Goal: Browse casually

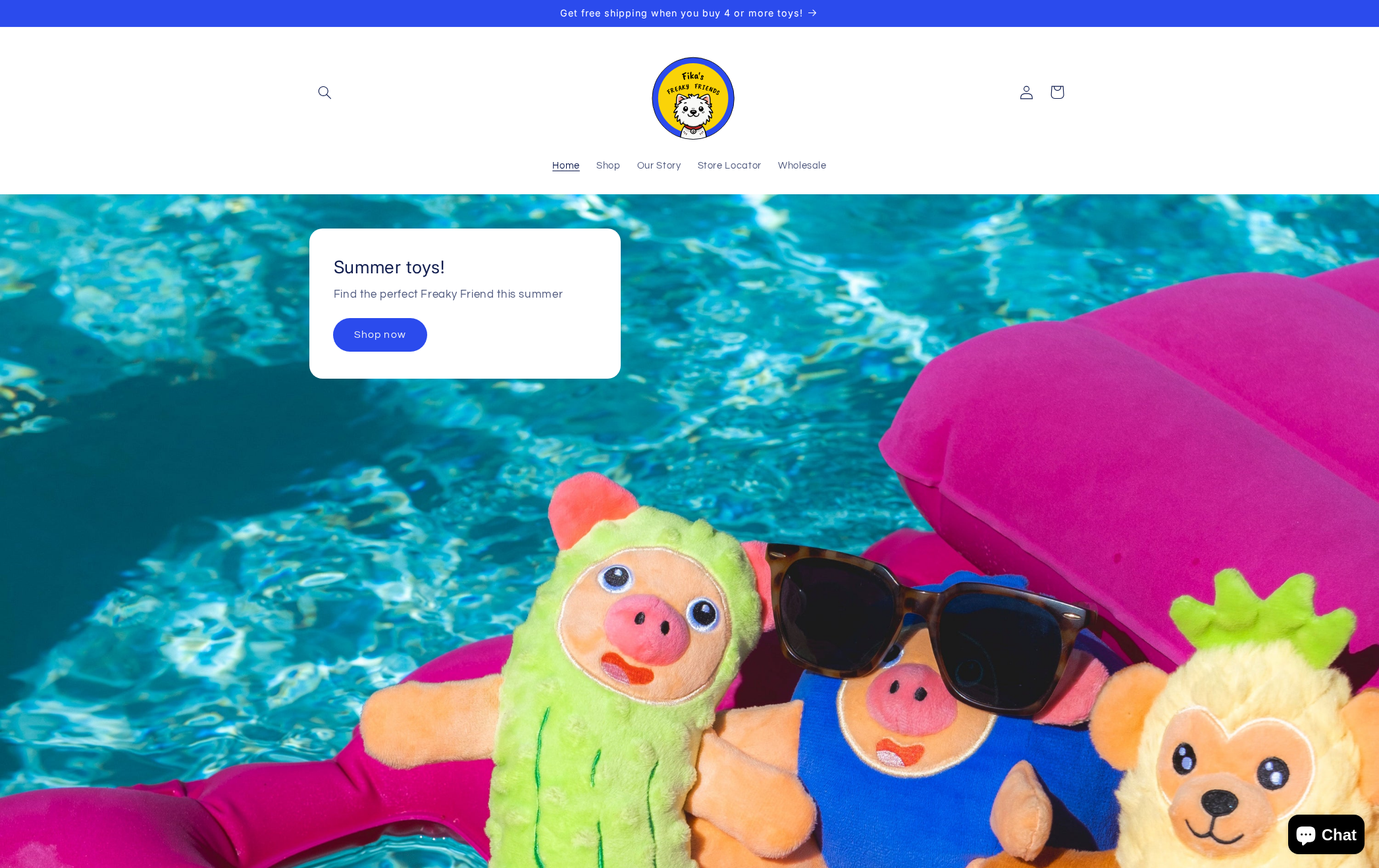
click at [392, 343] on link "Shop now" at bounding box center [380, 335] width 92 height 32
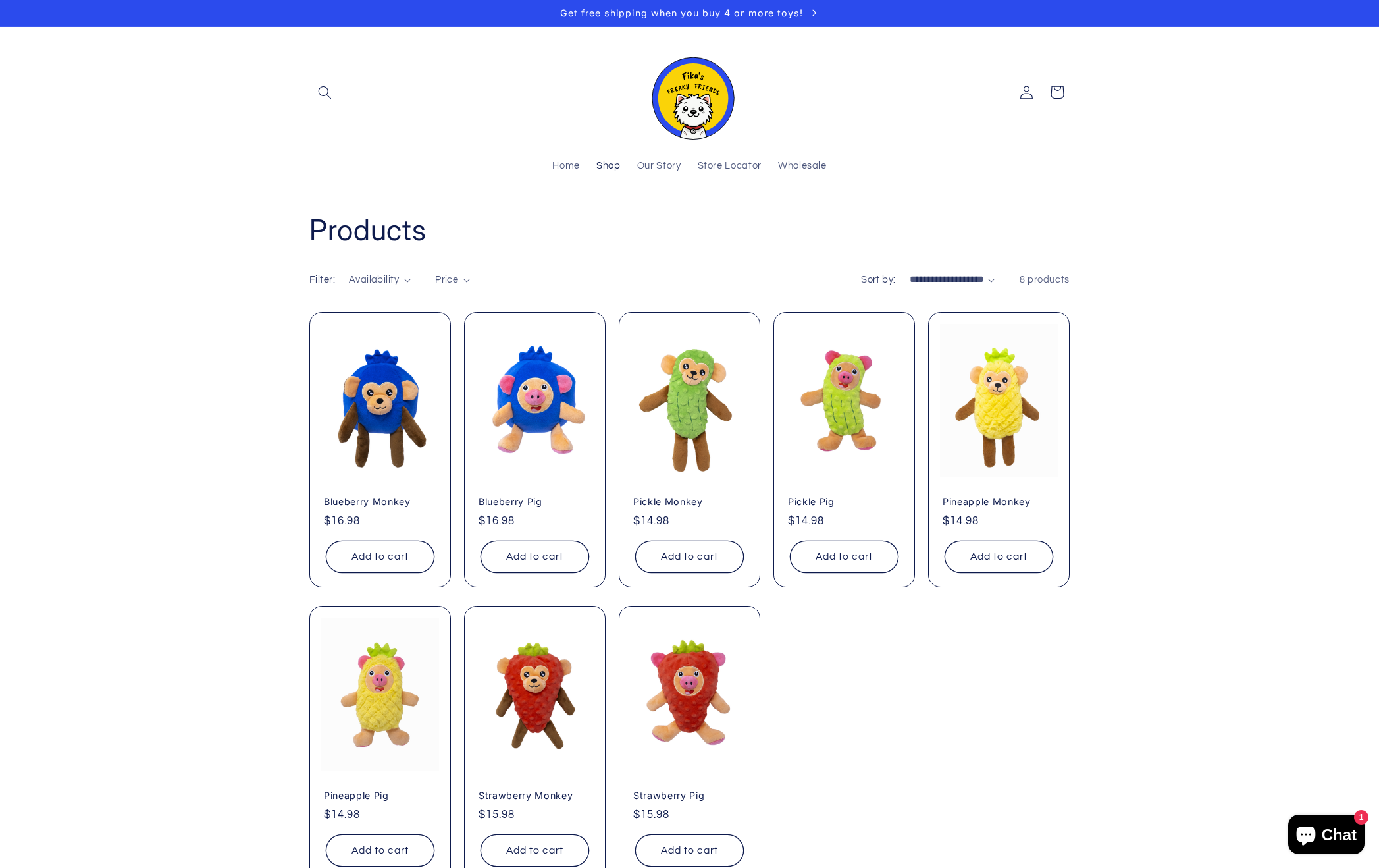
click at [690, 93] on img at bounding box center [690, 92] width 92 height 94
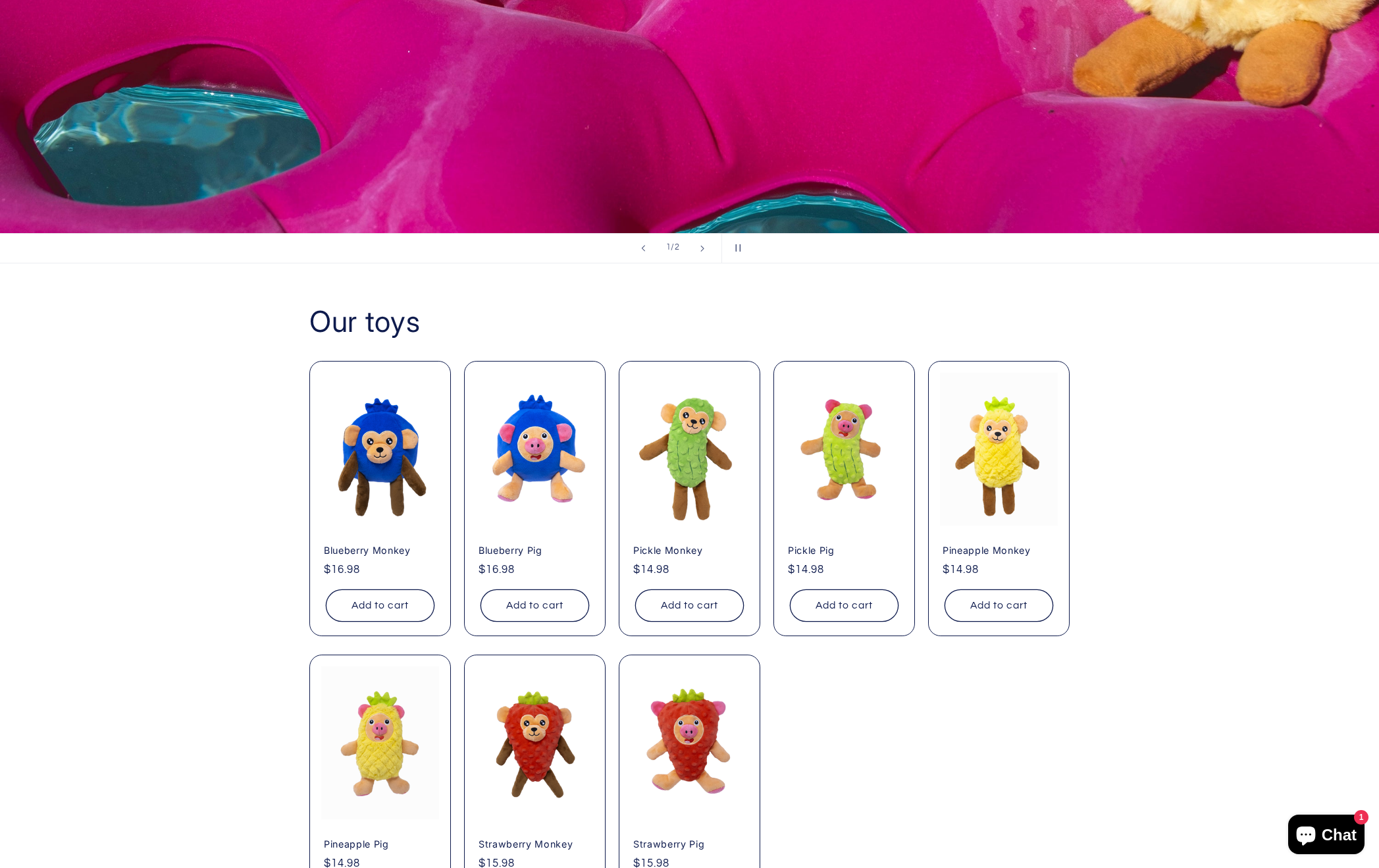
scroll to position [1267, 0]
